Goal: Information Seeking & Learning: Learn about a topic

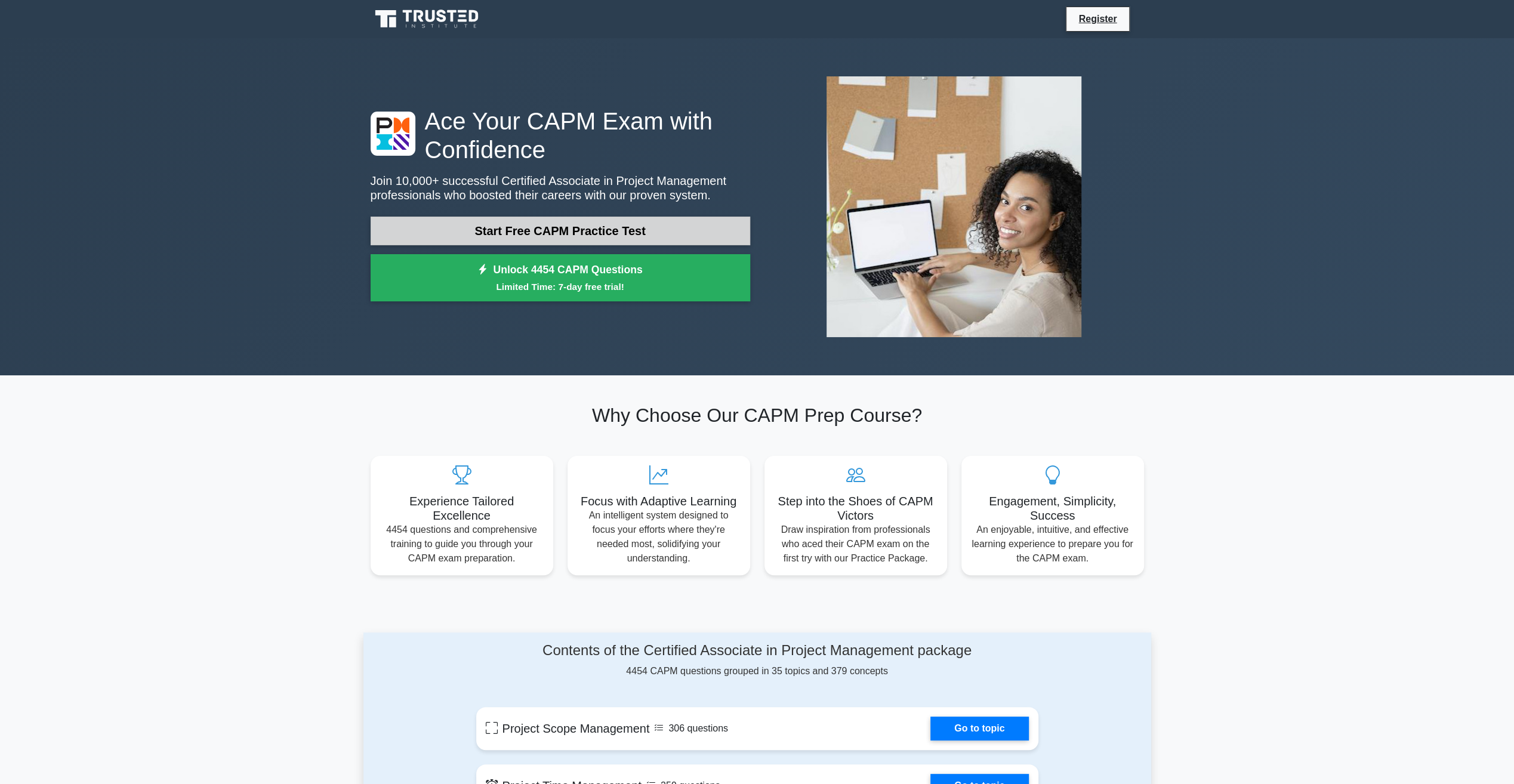
click at [602, 229] on link "Start Free CAPM Practice Test" at bounding box center [561, 231] width 380 height 29
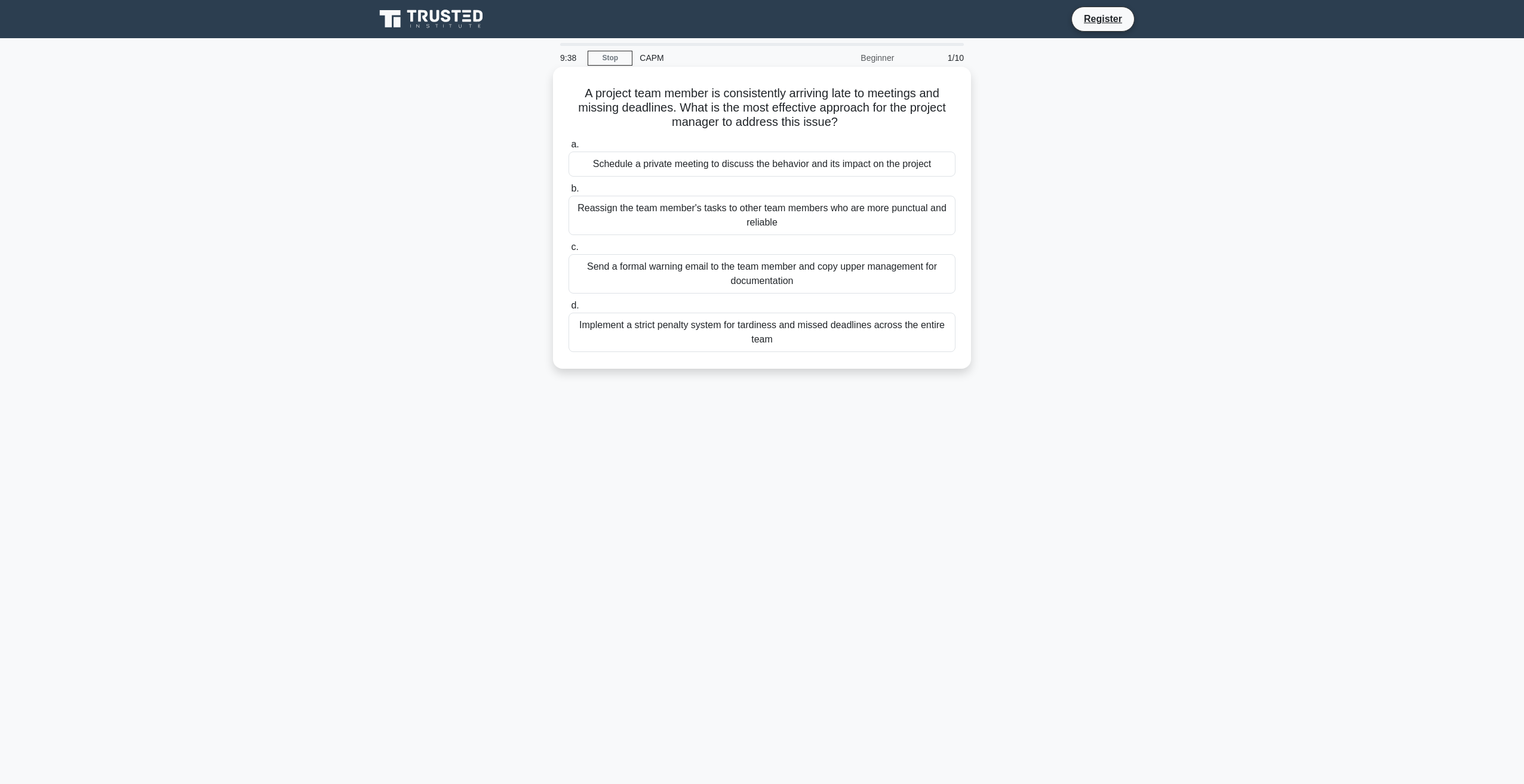
click at [794, 335] on div "Implement a strict penalty system for tardiness and missed deadlines across the…" at bounding box center [762, 333] width 387 height 39
click at [568, 309] on input "d. Implement a strict penalty system for tardiness and missed deadlines across …" at bounding box center [568, 306] width 0 height 8
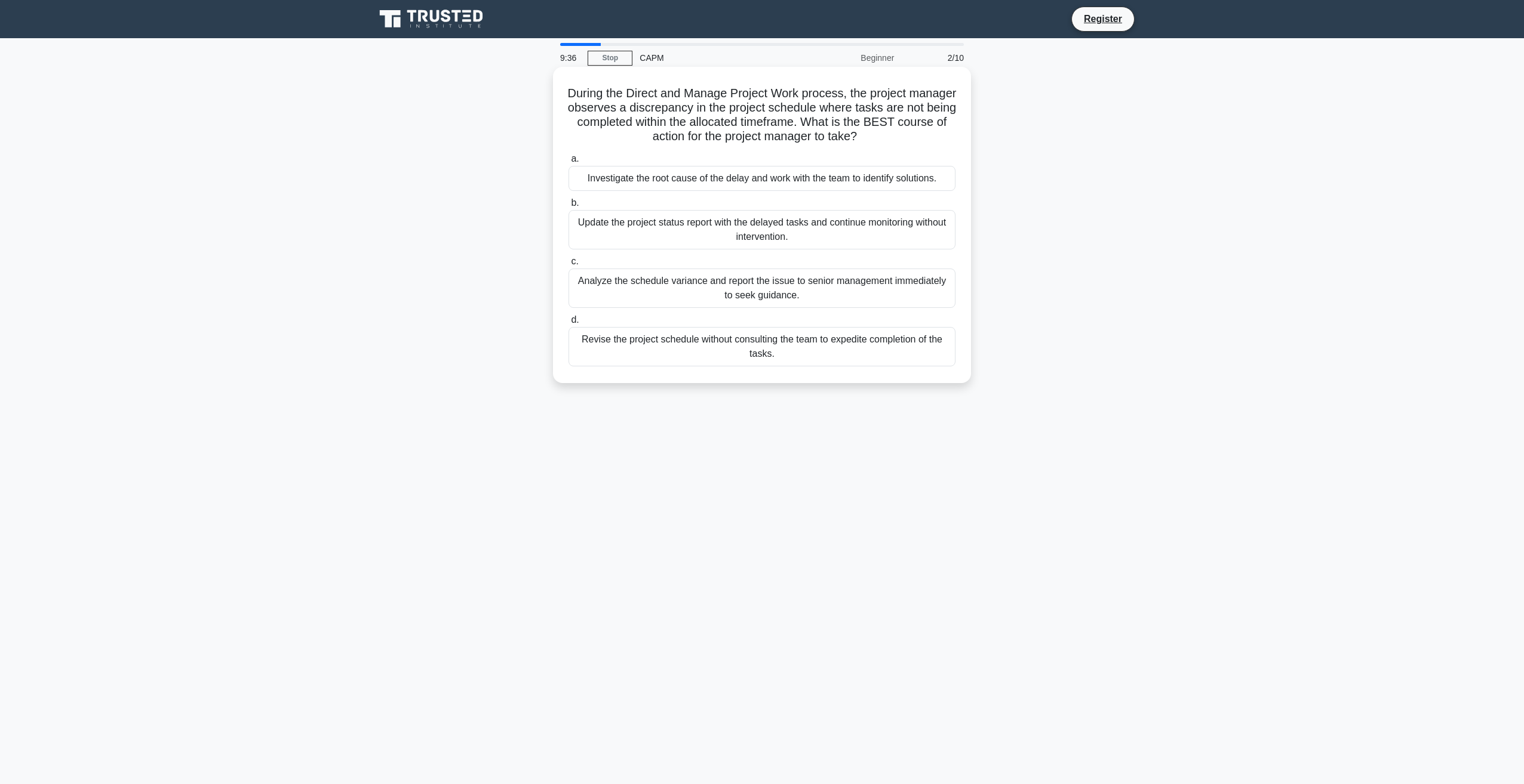
click at [784, 347] on div "Revise the project schedule without consulting the team to expedite completion …" at bounding box center [762, 347] width 387 height 39
click at [568, 324] on input "d. Revise the project schedule without consulting the team to expedite completi…" at bounding box center [568, 320] width 0 height 8
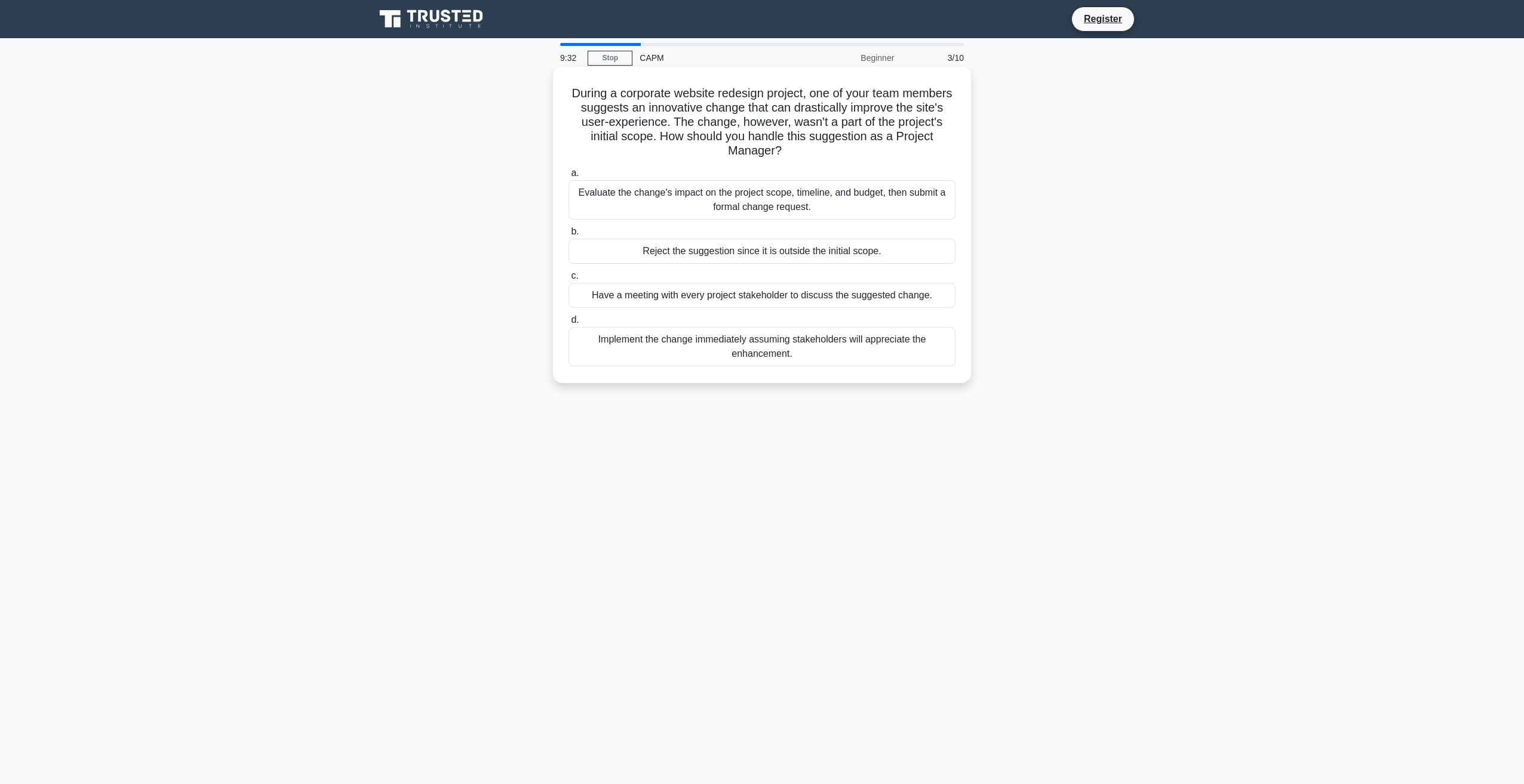
click at [746, 203] on div "Evaluate the change's impact on the project scope, timeline, and budget, then s…" at bounding box center [762, 200] width 387 height 39
click at [568, 177] on input "a. Evaluate the change's impact on the project scope, timeline, and budget, the…" at bounding box center [568, 173] width 0 height 8
